Goal: Task Accomplishment & Management: Manage account settings

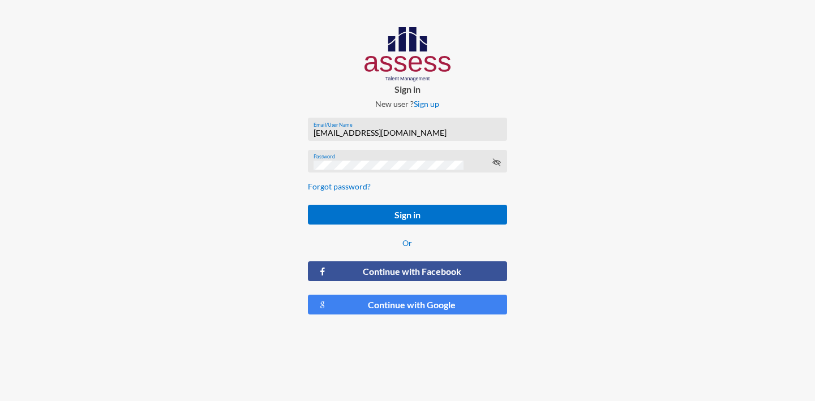
click at [365, 136] on input "[EMAIL_ADDRESS][DOMAIN_NAME]" at bounding box center [406, 132] width 187 height 9
paste input "أشارك بفاعلية في [GEOGRAPHIC_DATA]."
type input "أشارك بفاعلية في [GEOGRAPHIC_DATA]."
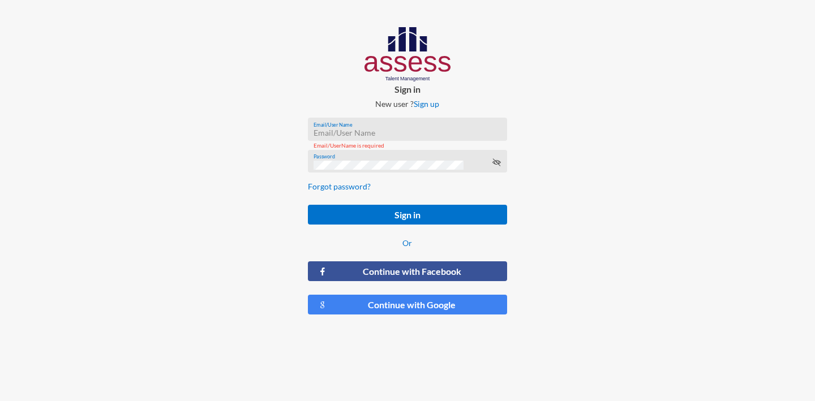
click at [354, 135] on div "Email/UserName is required" at bounding box center [407, 145] width 199 height 23
click at [338, 133] on input "Email/User Name" at bounding box center [406, 132] width 187 height 9
paste input "[EMAIL_ADDRESS][PERSON_NAME][DOMAIN_NAME]"
type input "[EMAIL_ADDRESS][PERSON_NAME][DOMAIN_NAME]"
click at [337, 160] on div "Password" at bounding box center [406, 164] width 187 height 17
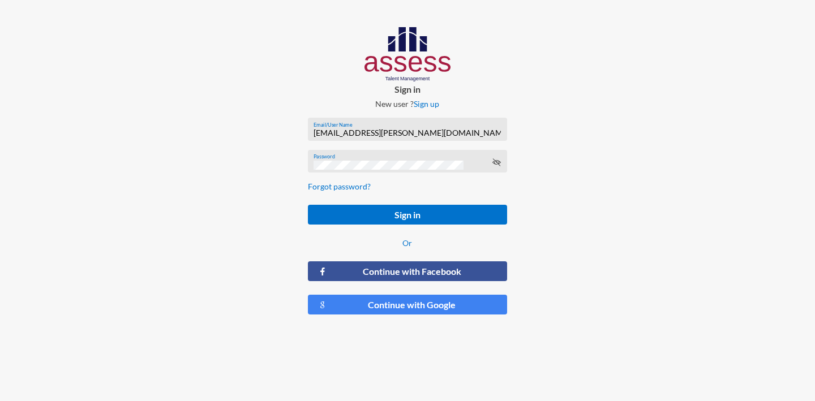
click at [337, 160] on div "Password" at bounding box center [406, 164] width 187 height 17
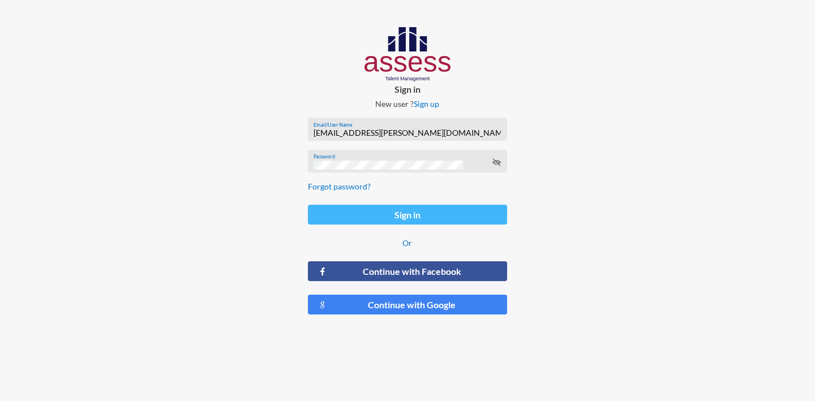
click at [378, 212] on button "Sign in" at bounding box center [407, 215] width 199 height 20
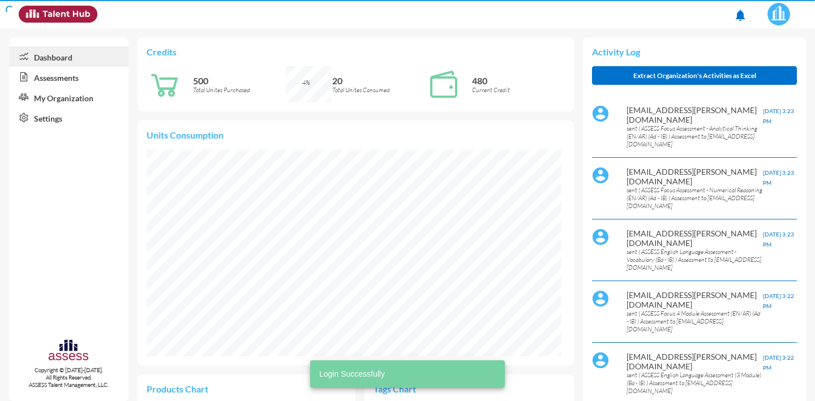
scroll to position [94, 189]
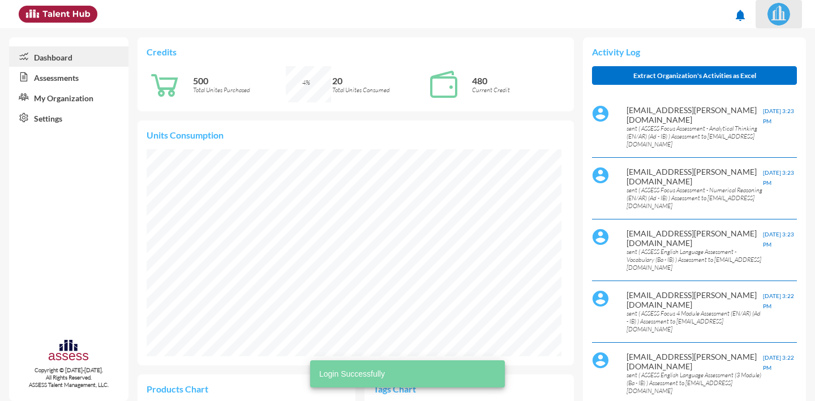
click at [782, 12] on img at bounding box center [778, 14] width 23 height 23
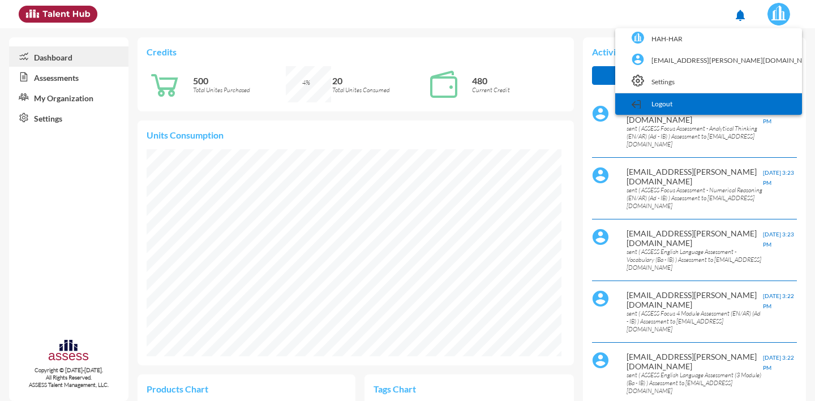
click at [732, 97] on link "Logout" at bounding box center [708, 103] width 175 height 21
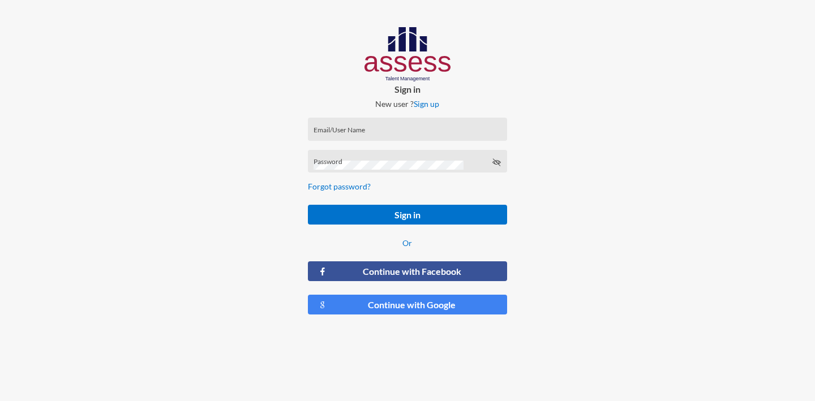
type input "[EMAIL_ADDRESS][DOMAIN_NAME]"
